Goal: Task Accomplishment & Management: Manage account settings

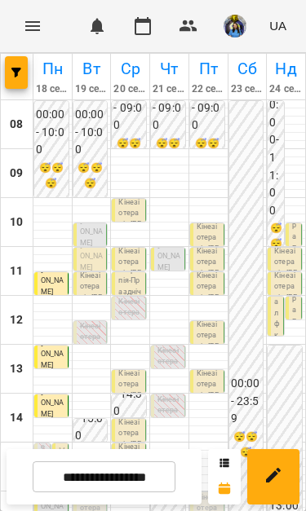
scroll to position [183, 0]
click at [62, 347] on span "[PERSON_NAME]" at bounding box center [62, 406] width 7 height 118
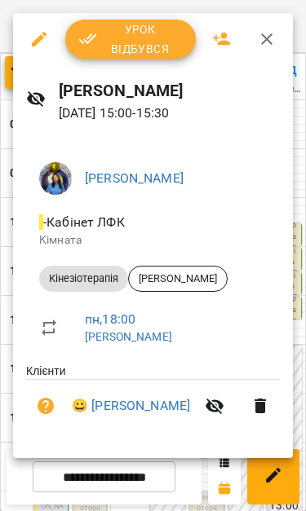
click at [149, 37] on span "Урок відбувся" at bounding box center [130, 39] width 104 height 39
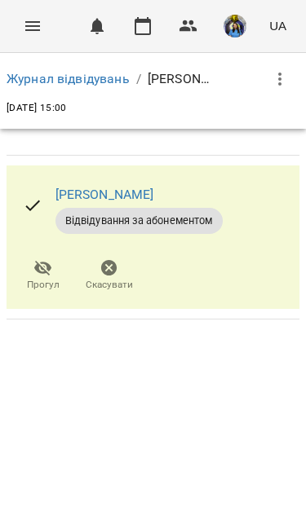
click at [36, 42] on button "Menu" at bounding box center [32, 26] width 39 height 39
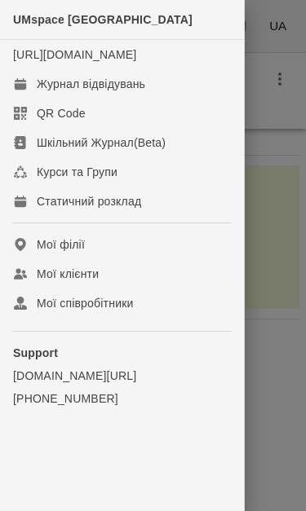
click at [50, 92] on div "Журнал відвідувань" at bounding box center [91, 84] width 108 height 16
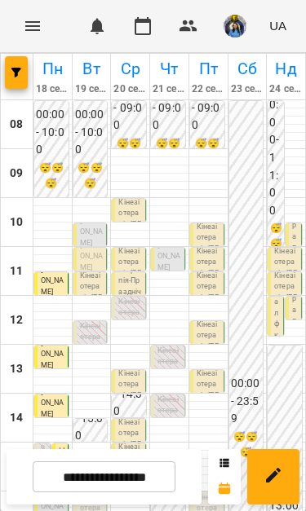
scroll to position [222, 0]
click at [23, 458] on h6 "15" at bounding box center [16, 467] width 13 height 18
click at [45, 461] on span "[PERSON_NAME]" at bounding box center [52, 476] width 23 height 30
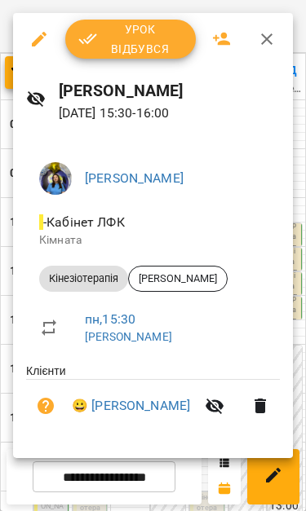
click at [271, 42] on icon "button" at bounding box center [267, 39] width 20 height 20
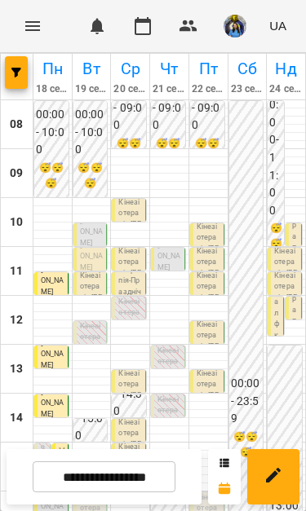
scroll to position [188, 0]
